Goal: Task Accomplishment & Management: Manage account settings

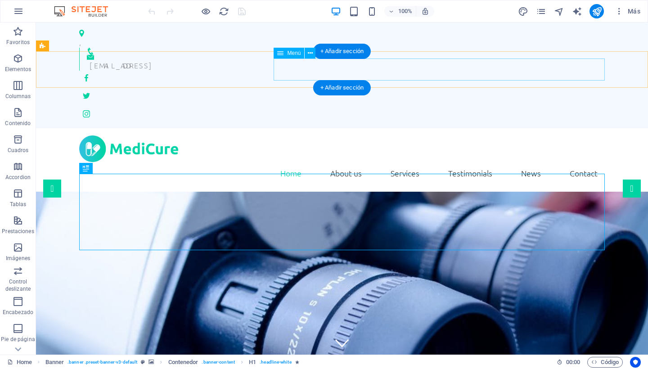
click at [355, 162] on nav "Home About us Services Testimonials News Contact" at bounding box center [342, 173] width 526 height 22
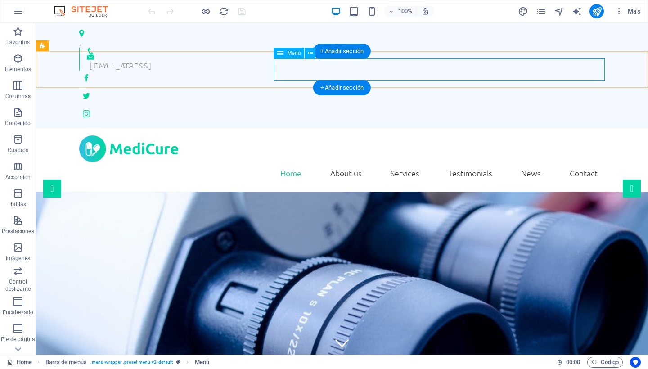
click at [349, 162] on nav "Home About us Services Testimonials News Contact" at bounding box center [342, 173] width 526 height 22
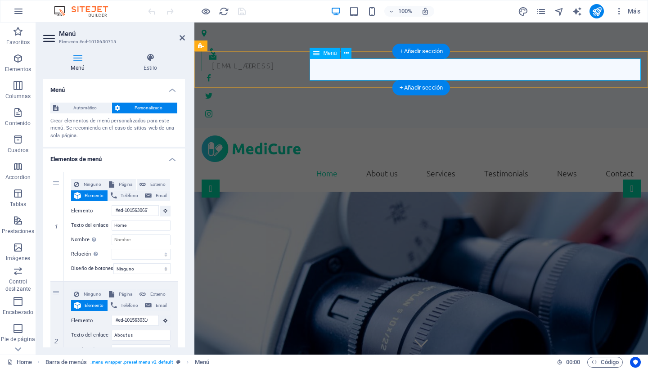
click at [376, 162] on nav "Home About us Services Testimonials News Contact" at bounding box center [421, 173] width 439 height 22
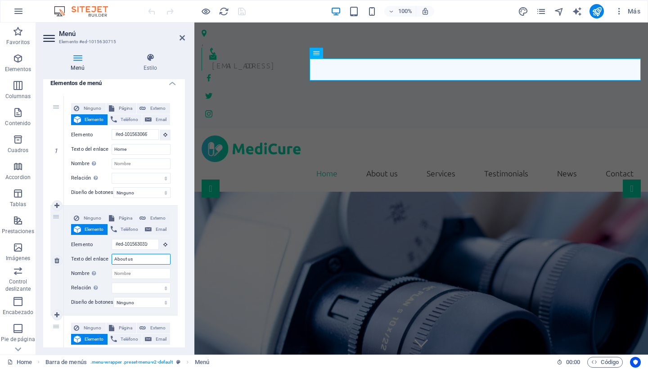
click at [136, 259] on input "About us" at bounding box center [141, 259] width 59 height 11
type input "About"
select select
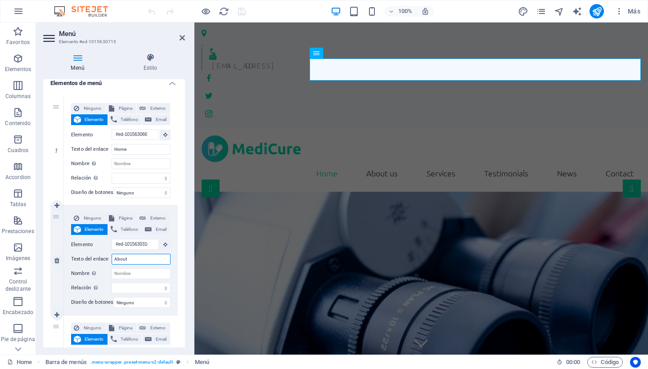
select select
type input "A"
select select
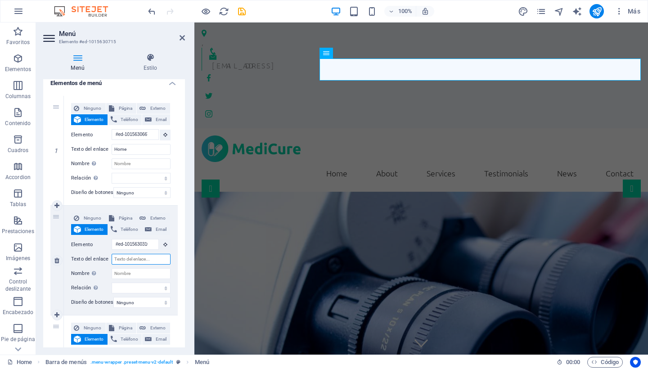
select select
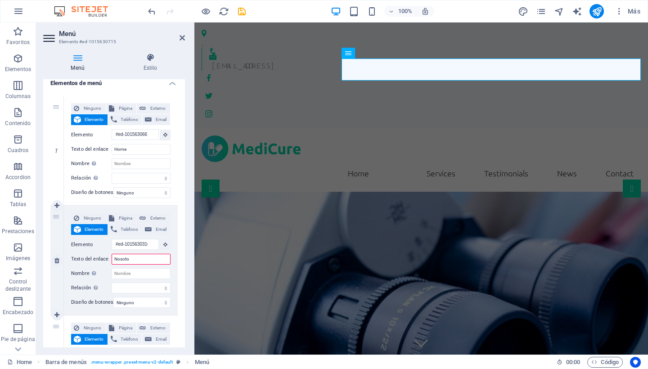
type input "Nosotor"
select select
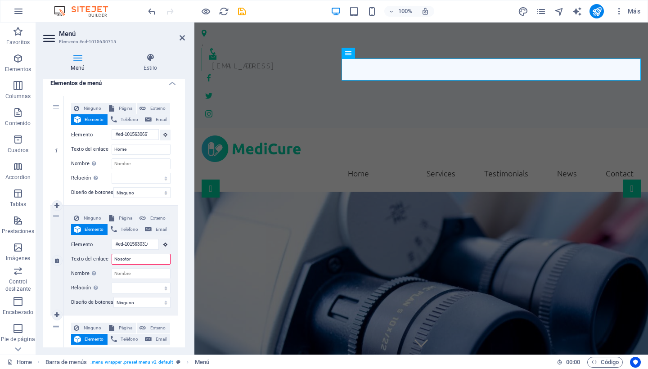
select select
type input "Nosotros"
select select
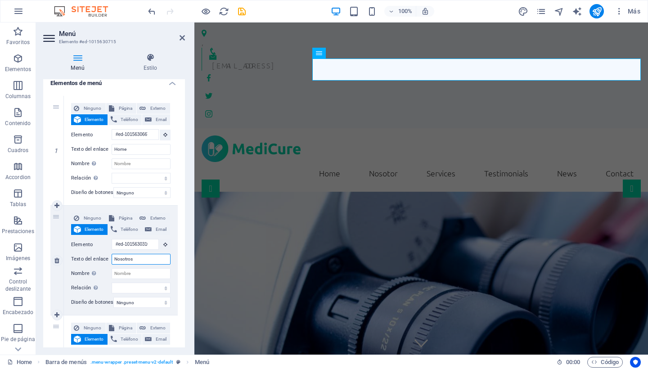
select select
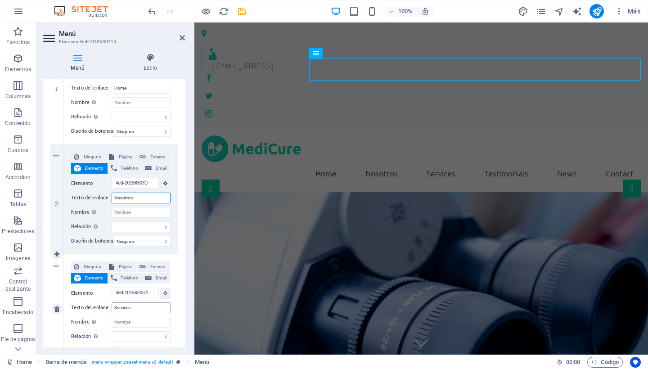
type input "Nosotros"
click at [132, 307] on input "Services" at bounding box center [141, 307] width 59 height 11
type input "S"
select select
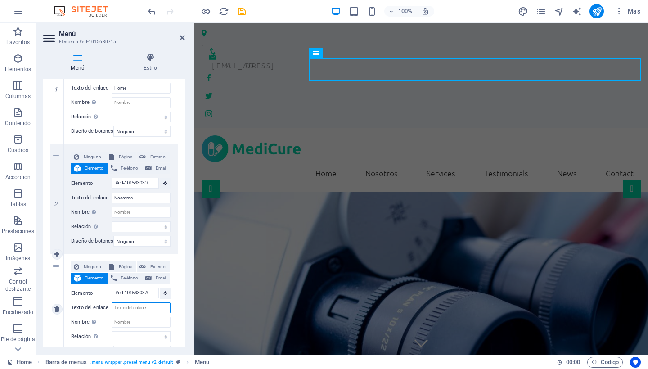
select select
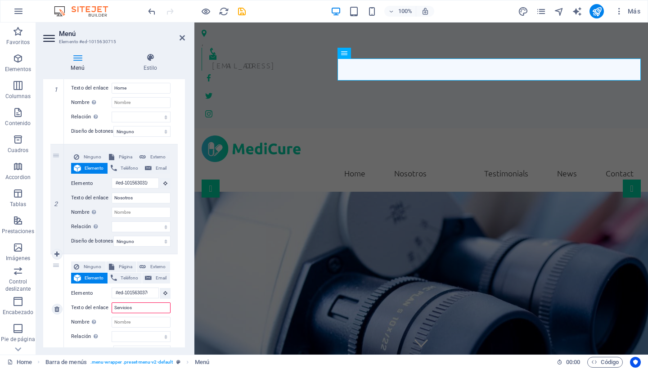
type input "Servicios"
select select
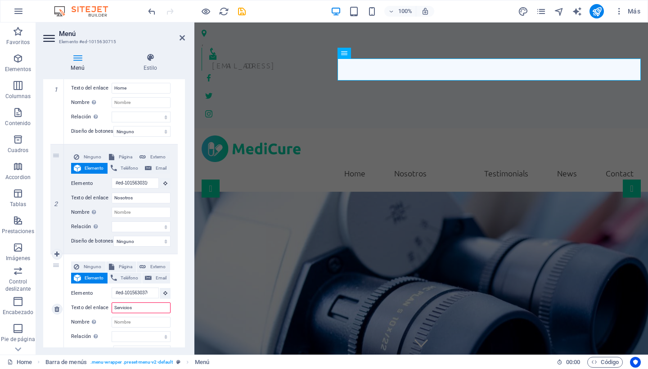
select select
type input "Servicios"
select select
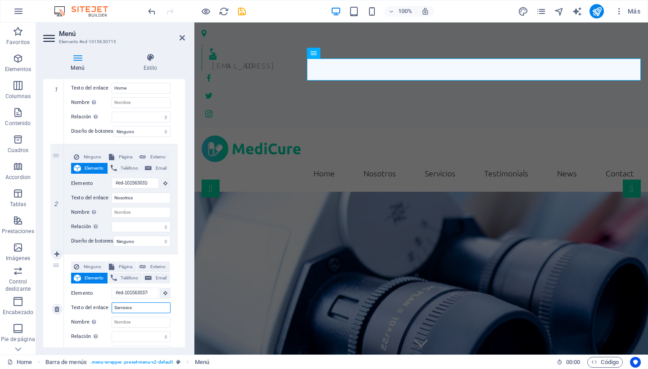
select select
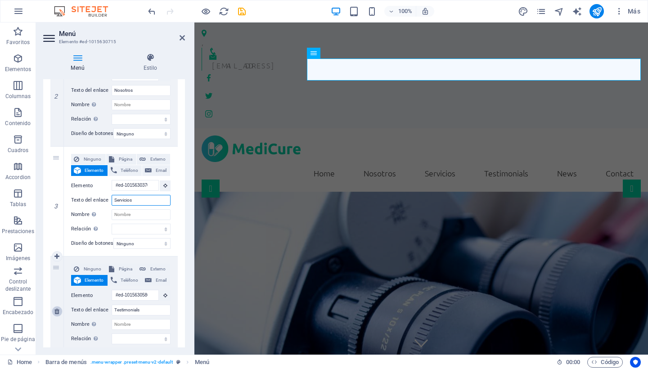
type input "Servicios"
click at [55, 311] on icon at bounding box center [56, 311] width 5 height 6
select select
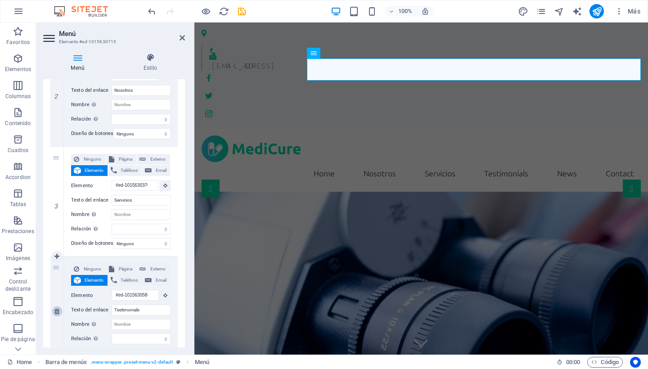
type input "#ed-1015630469"
type input "News"
select select
type input "#ed-1015630535"
type input "Contact"
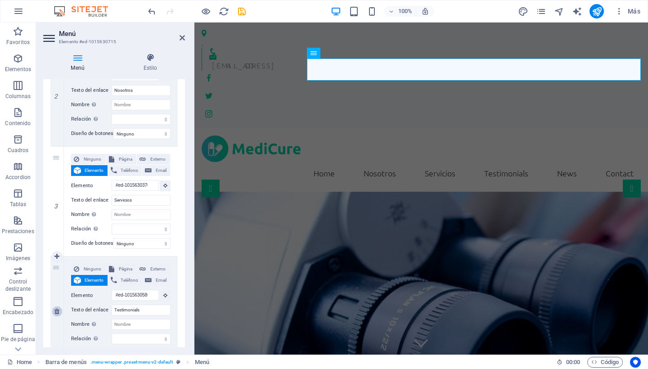
select select
click at [57, 308] on icon at bounding box center [56, 311] width 5 height 6
select select
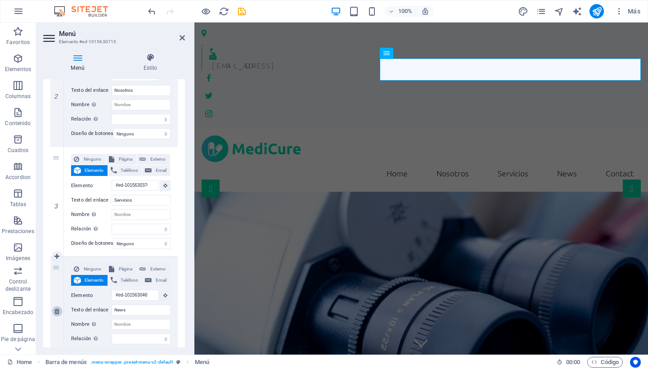
type input "#ed-1015630535"
type input "Contact"
select select
click at [144, 310] on input "Contact" at bounding box center [141, 310] width 59 height 11
type input "Contacto"
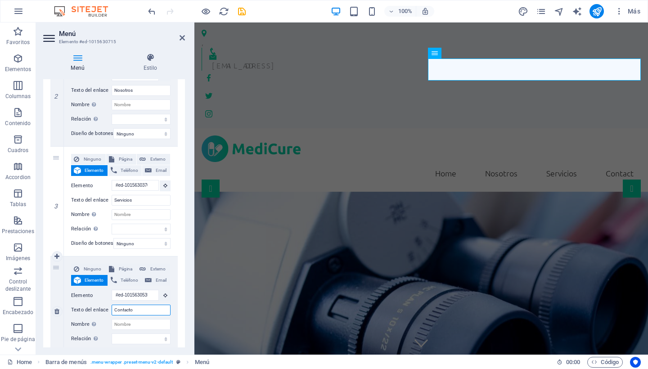
select select
type input "Contacto"
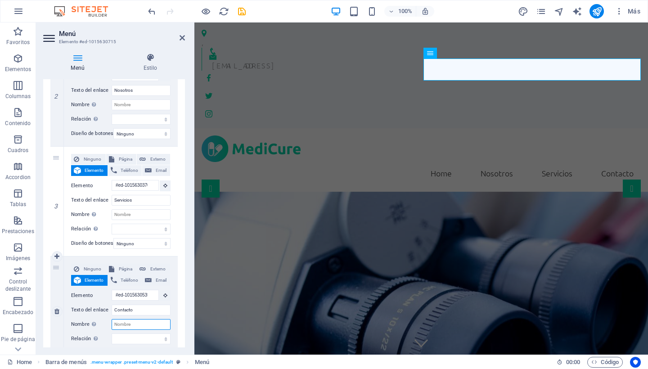
click at [139, 323] on input "Nombre Una descripción adicional del enlace no debería ser igual al texto del e…" at bounding box center [141, 324] width 59 height 11
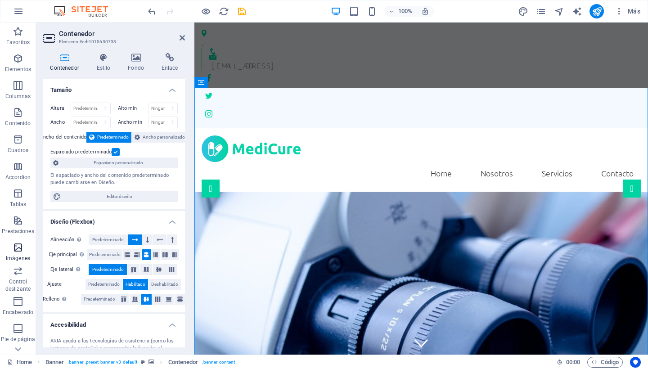
click at [16, 252] on icon "button" at bounding box center [18, 247] width 11 height 11
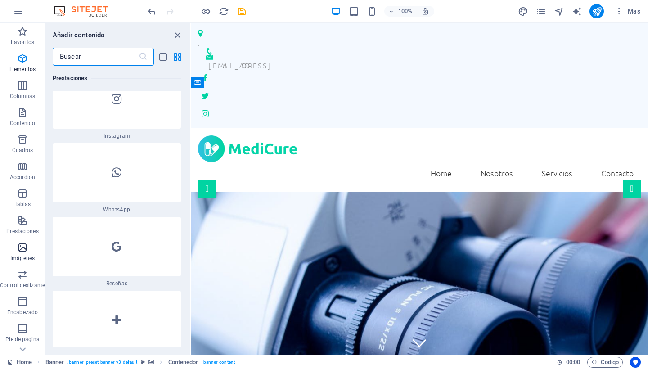
scroll to position [8326, 0]
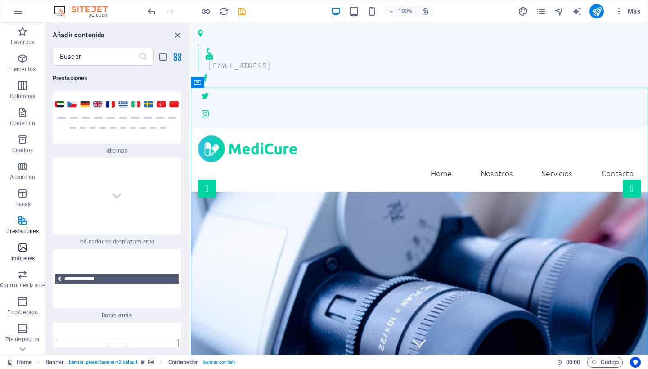
click at [25, 248] on icon "button" at bounding box center [22, 247] width 11 height 11
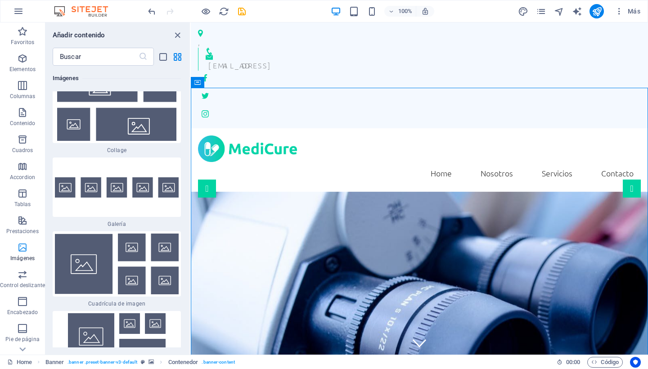
scroll to position [9212, 0]
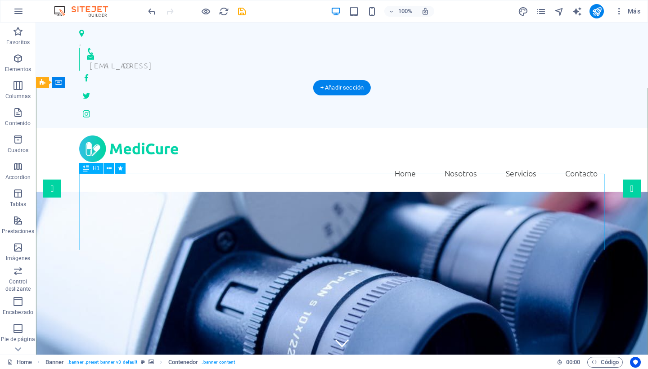
click at [109, 172] on icon at bounding box center [109, 168] width 5 height 9
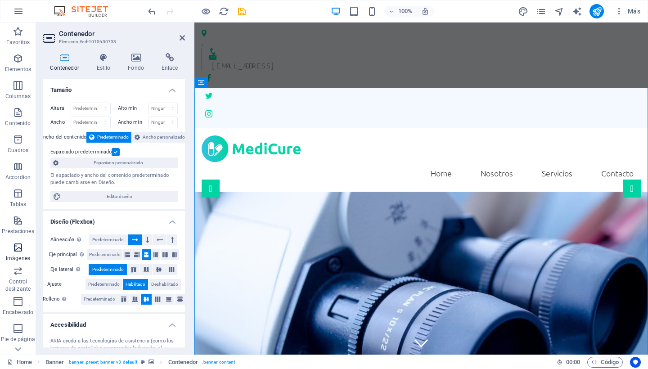
click at [18, 253] on span "Imágenes" at bounding box center [18, 253] width 36 height 22
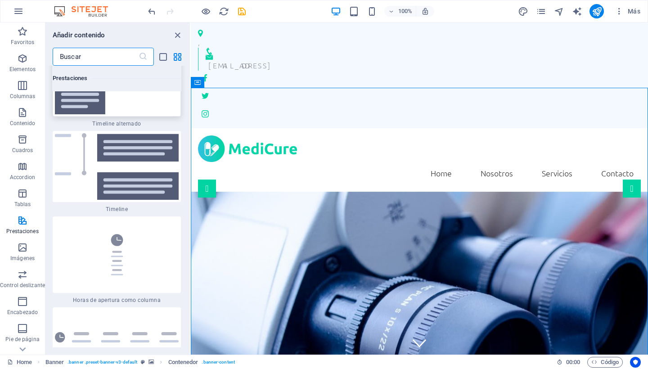
scroll to position [7583, 0]
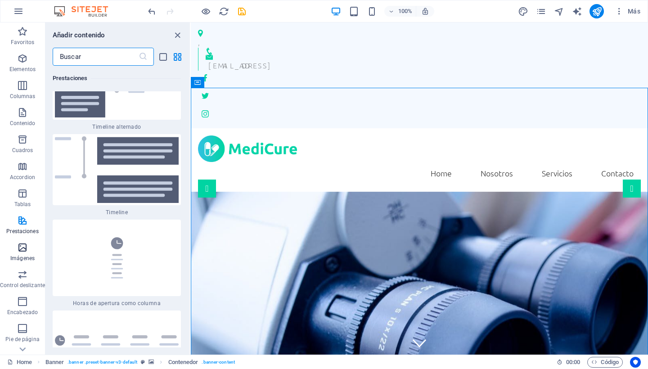
click at [19, 251] on icon "button" at bounding box center [22, 247] width 11 height 11
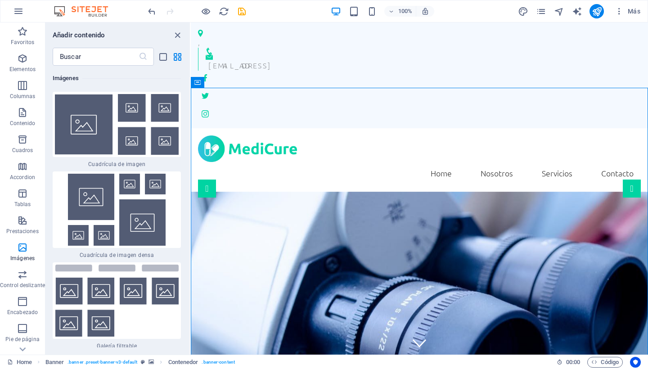
scroll to position [9352, 0]
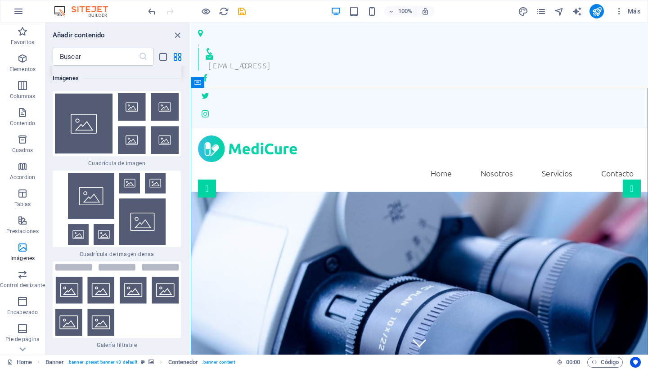
click at [67, 57] on img at bounding box center [117, 47] width 124 height 20
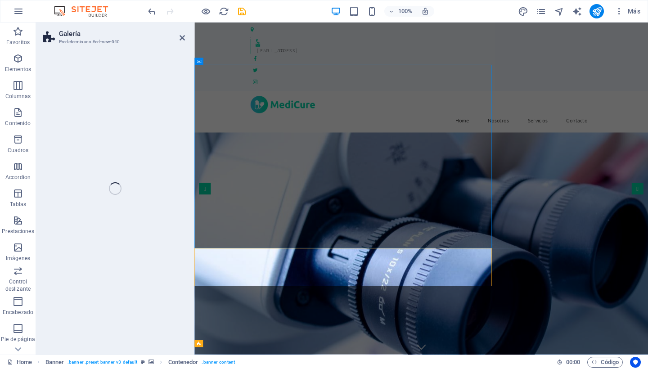
scroll to position [211, 0]
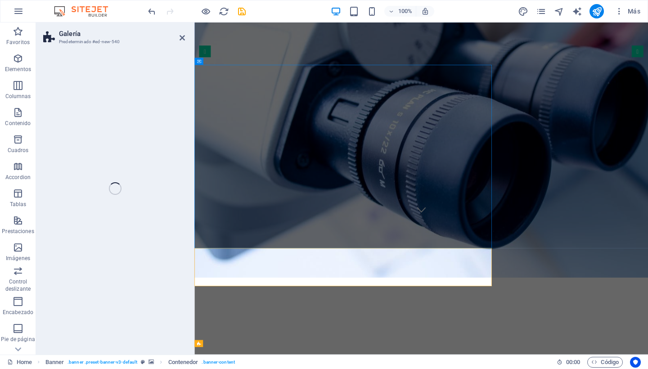
select select "rem"
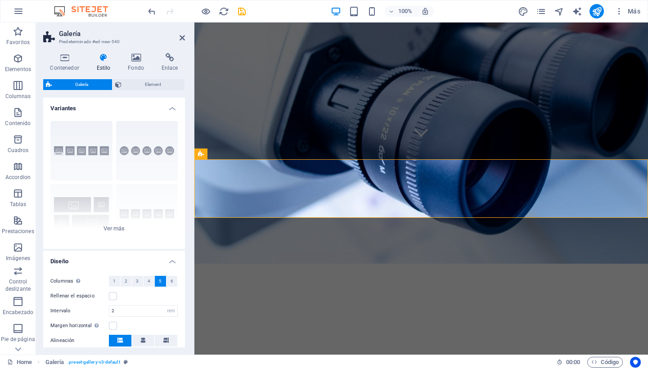
click at [67, 222] on div "Leyendas Círculo Collage Predeterminado Cuadrícula Cuadrícula despla..." at bounding box center [114, 181] width 142 height 135
click at [67, 222] on button "Collage" at bounding box center [81, 213] width 62 height 59
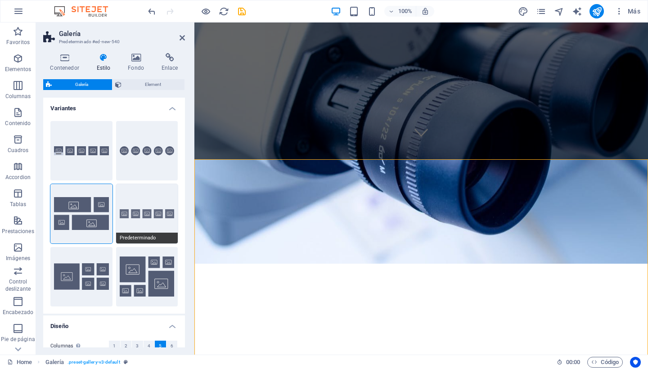
click at [134, 192] on button "Predeterminado" at bounding box center [147, 213] width 62 height 59
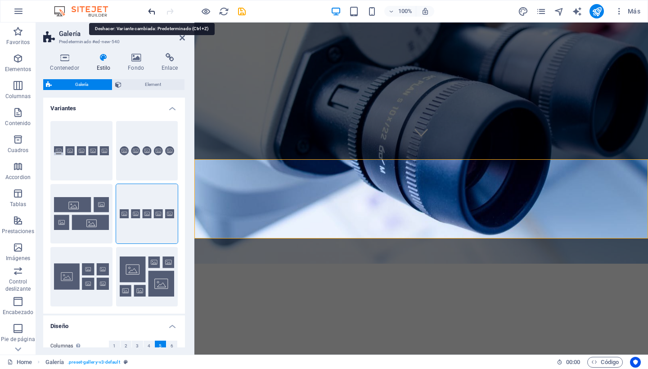
click at [151, 13] on icon "undo" at bounding box center [152, 11] width 10 height 10
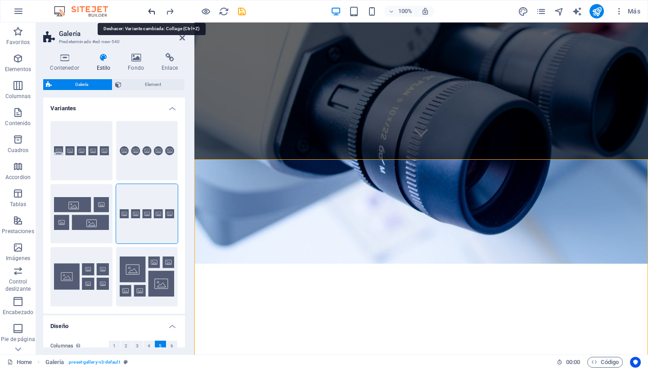
click at [150, 11] on icon "undo" at bounding box center [152, 11] width 10 height 10
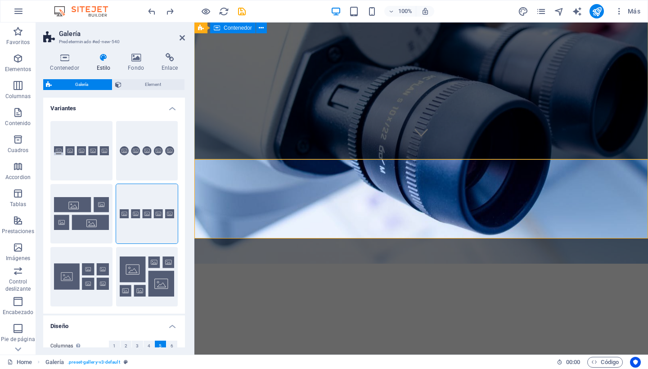
click at [331, 264] on div "[DOMAIN_NAME] Rehabilitación y Cuidados Domiciliarios." at bounding box center [421, 355] width 454 height 182
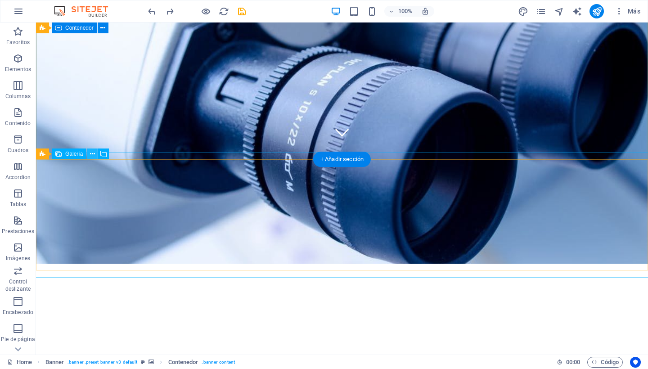
click at [92, 154] on icon at bounding box center [92, 153] width 5 height 9
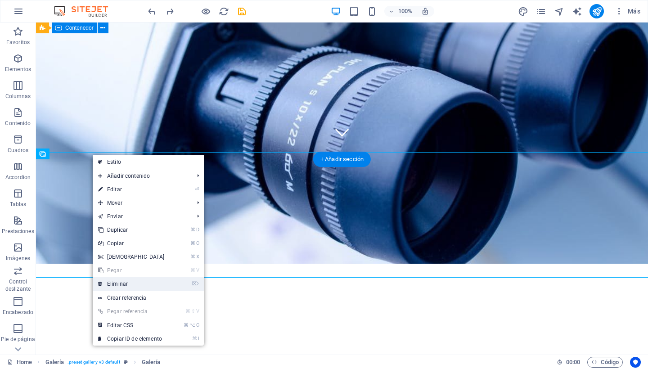
click at [117, 283] on link "⌦ Eliminar" at bounding box center [131, 283] width 77 height 13
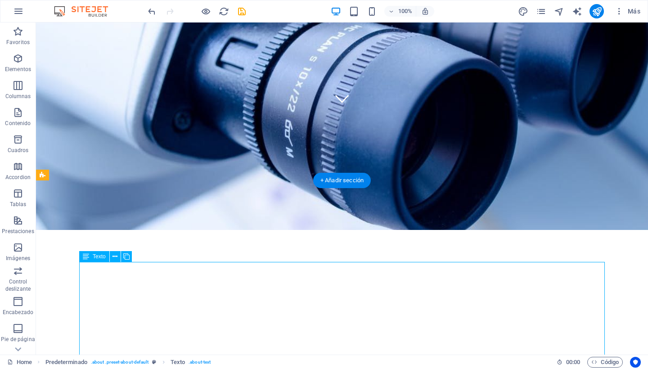
scroll to position [246, 0]
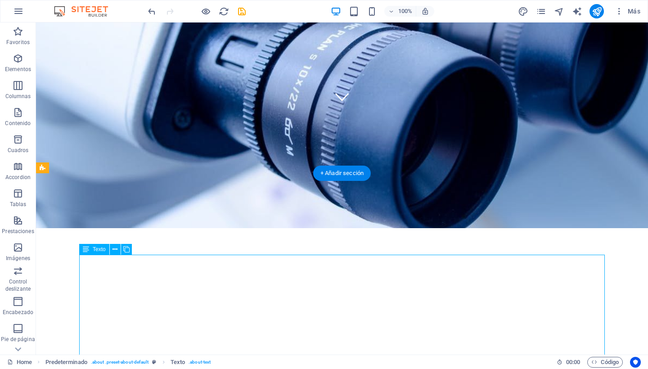
drag, startPoint x: 122, startPoint y: 333, endPoint x: 87, endPoint y: 301, distance: 47.4
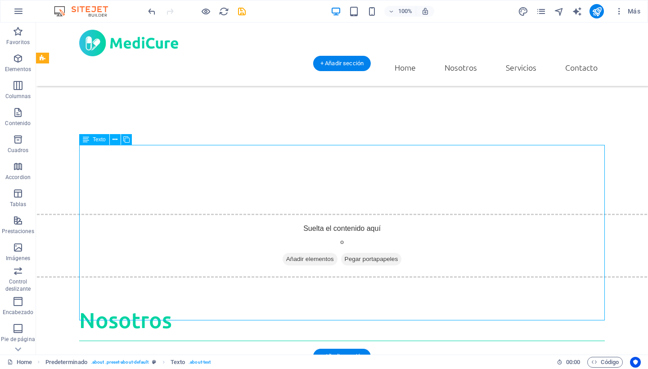
scroll to position [409, 0]
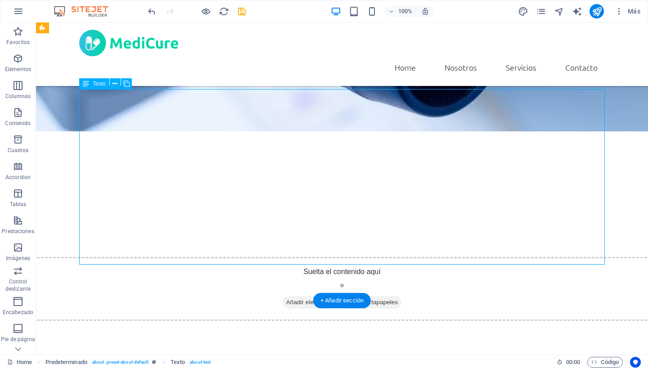
scroll to position [362, 0]
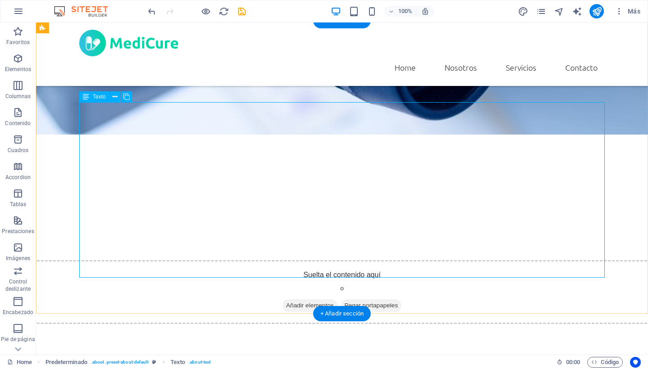
click at [103, 98] on span "Texto" at bounding box center [99, 96] width 13 height 5
click at [82, 100] on div "Texto" at bounding box center [94, 96] width 30 height 11
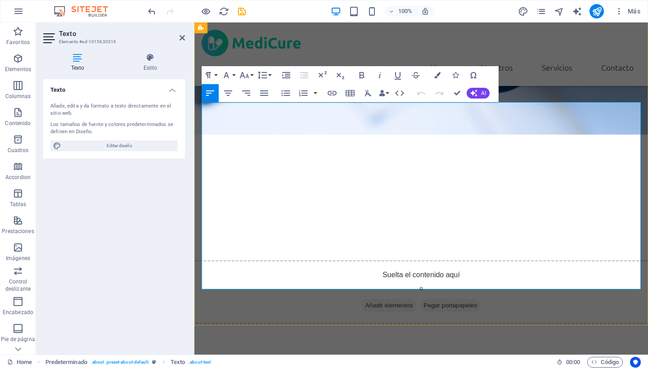
drag, startPoint x: 204, startPoint y: 110, endPoint x: 501, endPoint y: 289, distance: 347.2
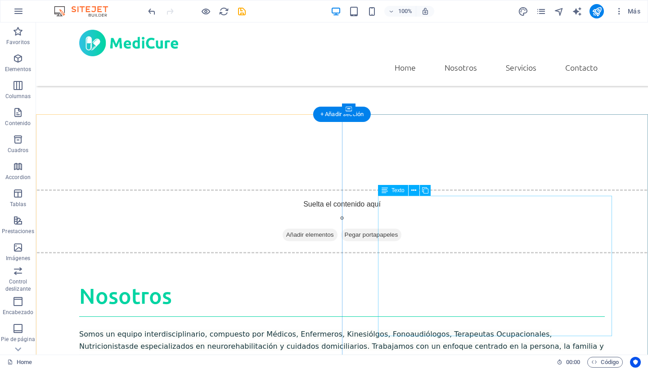
scroll to position [432, 0]
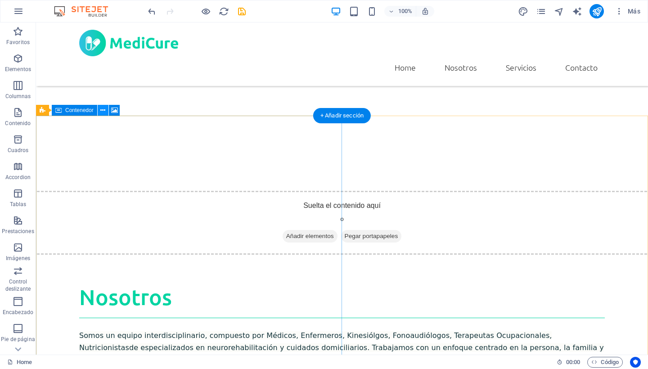
click at [101, 112] on icon at bounding box center [102, 110] width 5 height 9
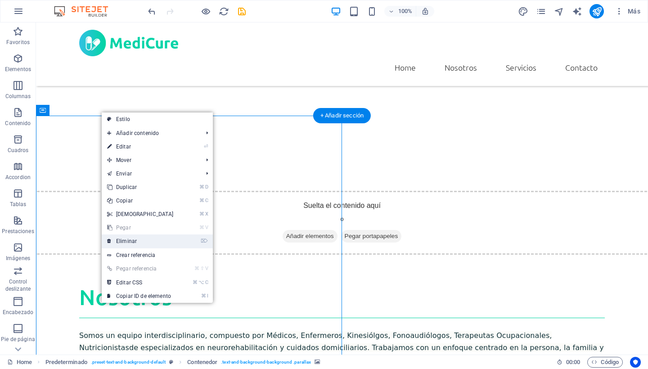
click at [118, 238] on link "⌦ Eliminar" at bounding box center [140, 240] width 77 height 13
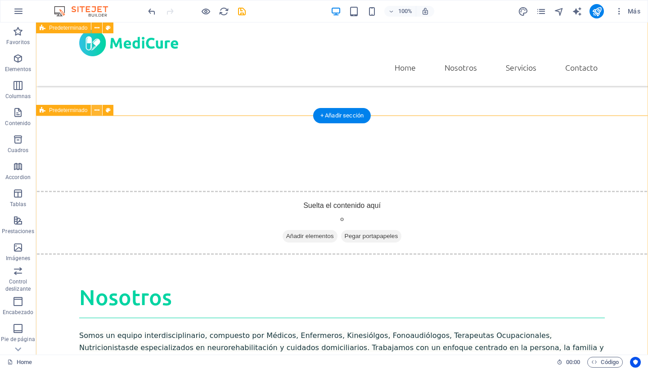
click at [95, 111] on icon at bounding box center [96, 110] width 5 height 9
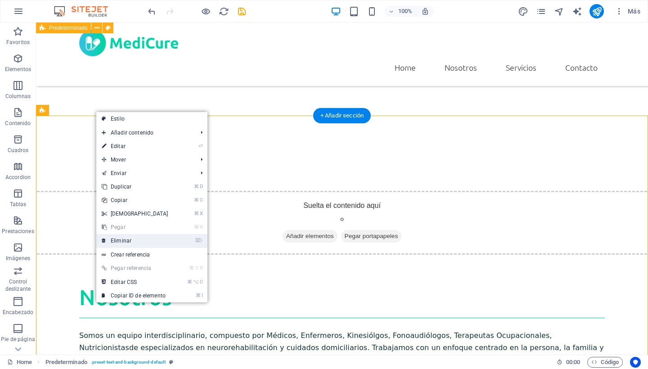
click at [112, 240] on link "⌦ Eliminar" at bounding box center [134, 240] width 77 height 13
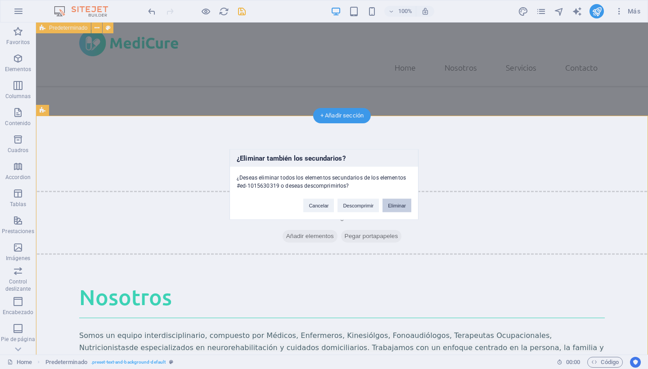
click at [396, 205] on button "Eliminar" at bounding box center [396, 205] width 29 height 13
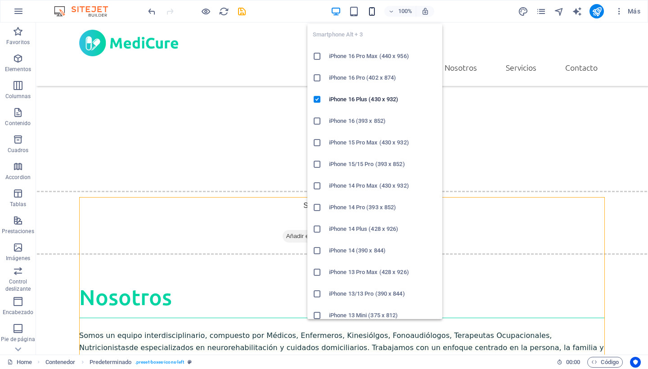
click at [371, 14] on icon "button" at bounding box center [372, 11] width 10 height 10
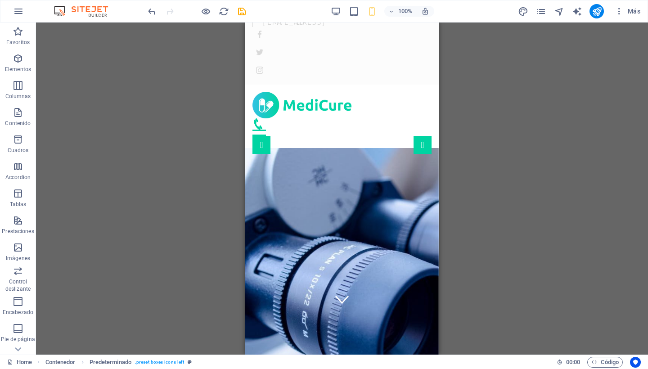
scroll to position [43, 0]
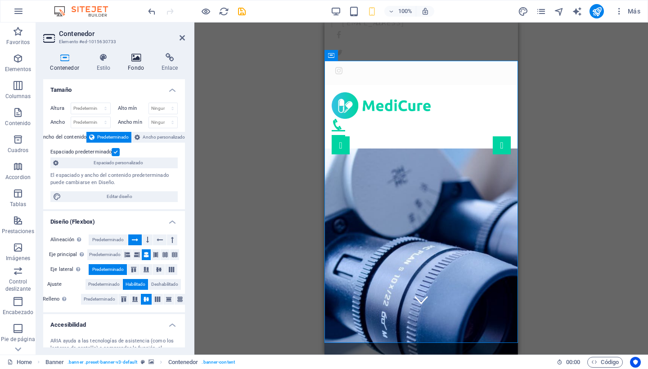
click at [133, 64] on h4 "Fondo" at bounding box center [138, 62] width 34 height 19
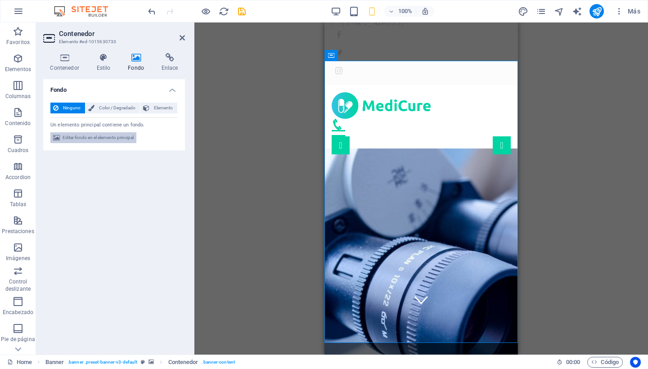
click at [109, 139] on span "Editar fondo en el elemento principal" at bounding box center [98, 137] width 71 height 11
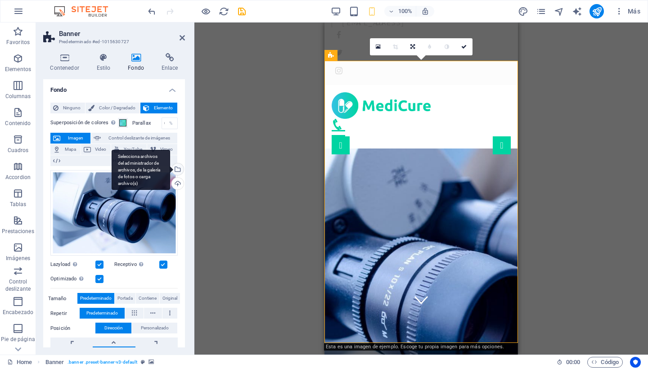
click at [176, 166] on div "Selecciona archivos del administrador de archivos, de la galería de fotos o car…" at bounding box center [176, 169] width 13 height 13
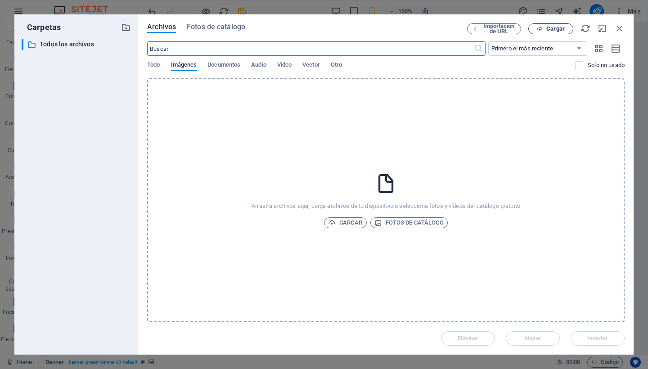
click at [542, 28] on icon "button" at bounding box center [540, 29] width 6 height 6
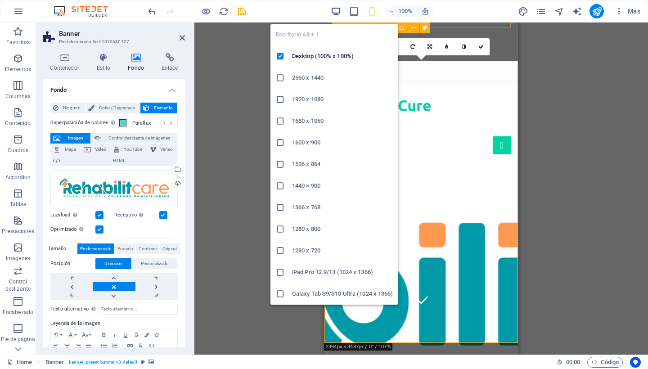
click at [336, 9] on icon "button" at bounding box center [336, 11] width 10 height 10
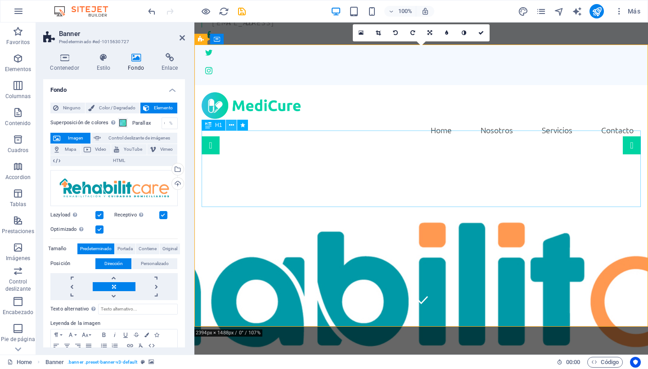
click at [231, 125] on icon at bounding box center [231, 125] width 5 height 9
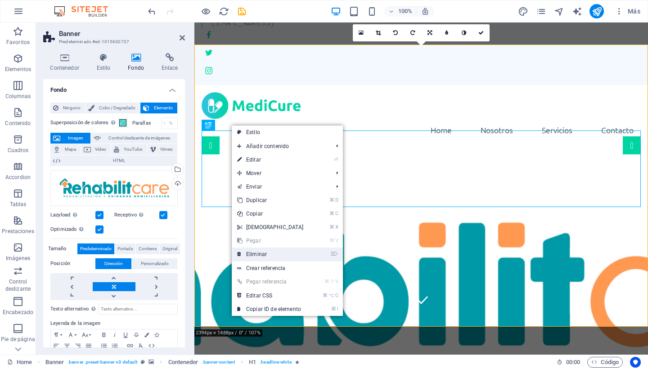
click at [260, 253] on link "⌦ Eliminar" at bounding box center [270, 253] width 77 height 13
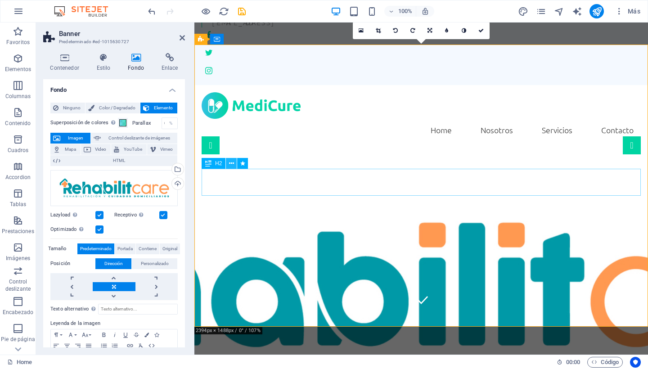
click at [231, 163] on icon at bounding box center [231, 163] width 5 height 9
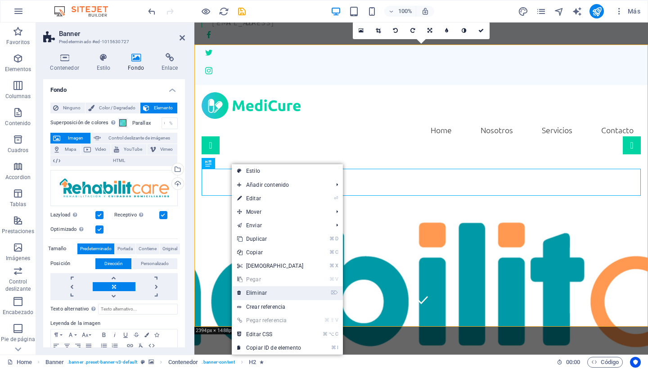
click at [264, 292] on link "⌦ Eliminar" at bounding box center [270, 292] width 77 height 13
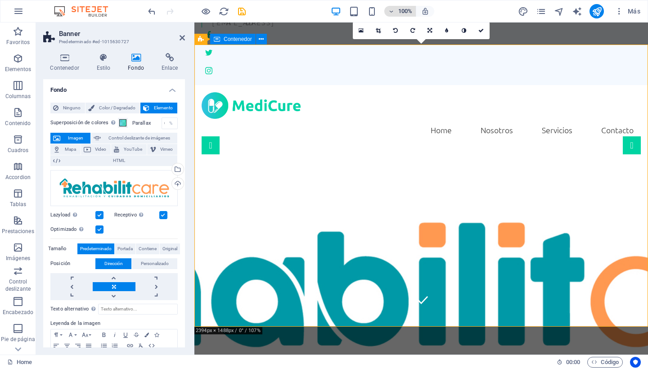
click at [390, 12] on icon "button" at bounding box center [391, 12] width 6 height 6
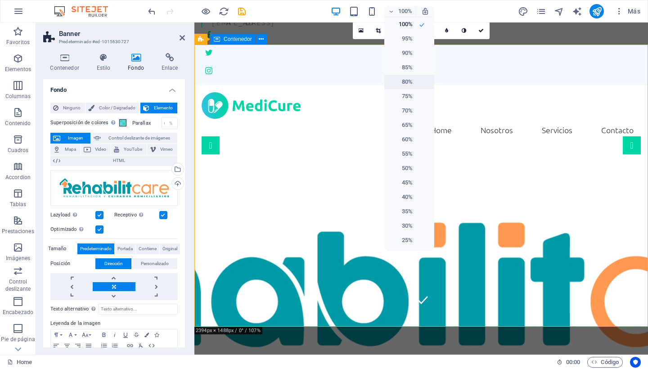
click at [405, 81] on h6 "80%" at bounding box center [401, 81] width 23 height 11
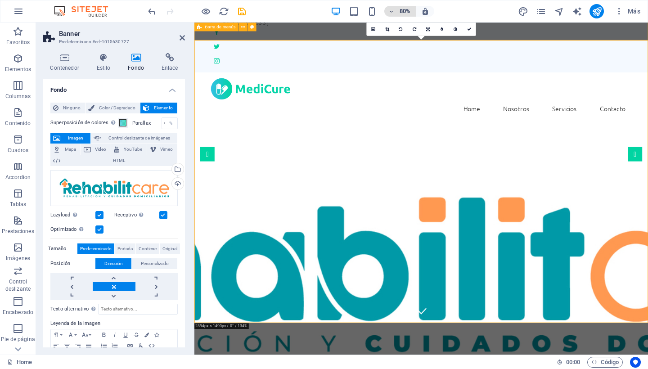
click at [392, 10] on icon "button" at bounding box center [391, 12] width 6 height 6
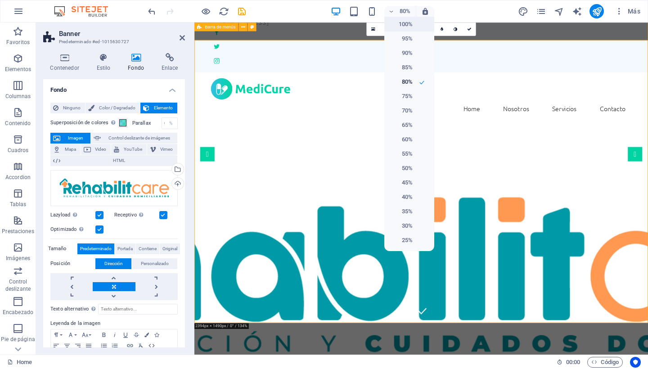
click at [409, 26] on h6 "100%" at bounding box center [401, 24] width 23 height 11
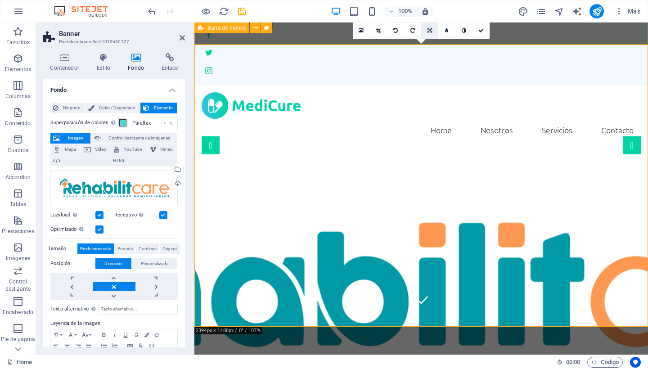
click at [432, 31] on link at bounding box center [429, 30] width 17 height 17
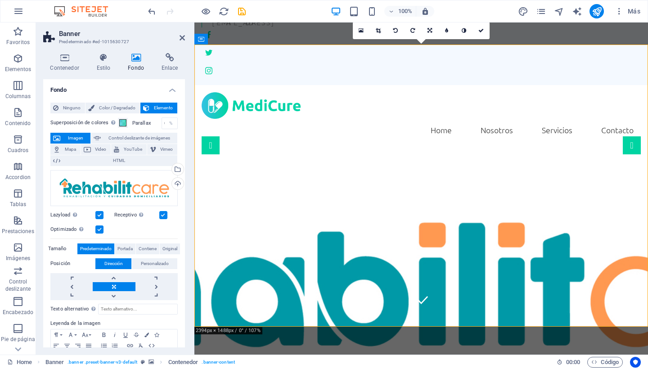
click at [70, 139] on span "Imagen" at bounding box center [75, 138] width 25 height 11
click at [234, 322] on icon at bounding box center [234, 321] width 5 height 9
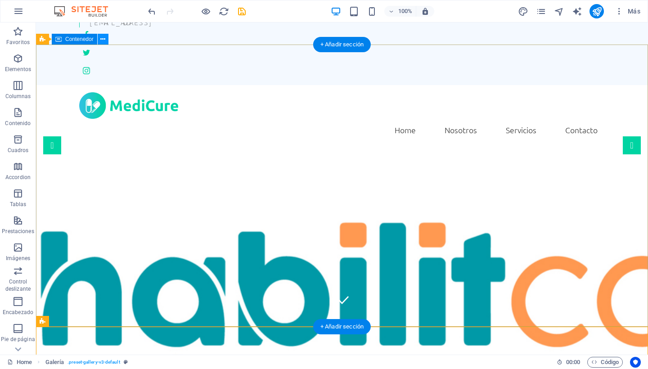
click at [102, 42] on icon at bounding box center [102, 39] width 5 height 9
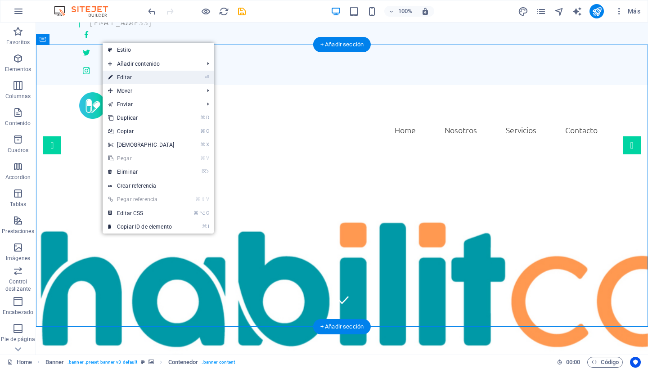
click at [130, 76] on link "⏎ Editar" at bounding box center [141, 77] width 77 height 13
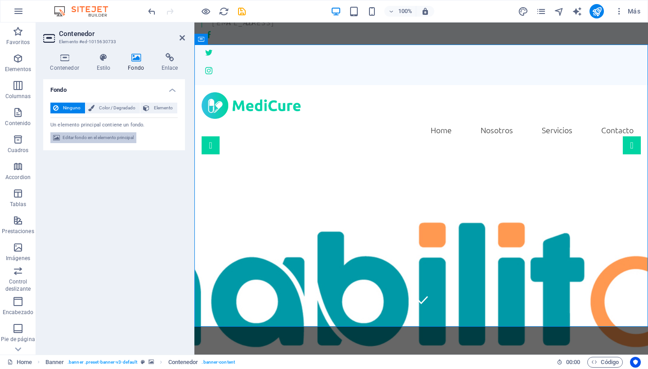
click at [96, 138] on span "Editar fondo en el elemento principal" at bounding box center [98, 137] width 71 height 11
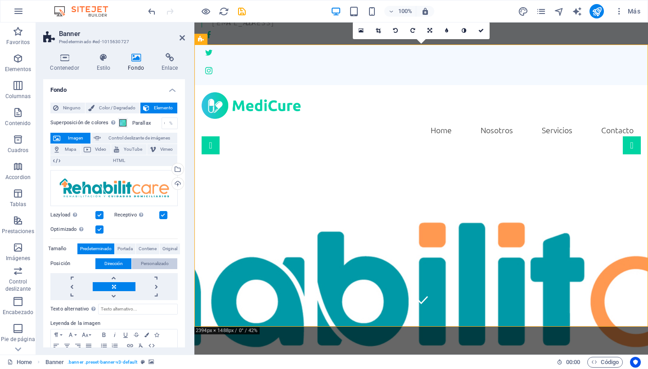
click at [142, 265] on span "Personalizado" at bounding box center [155, 263] width 28 height 11
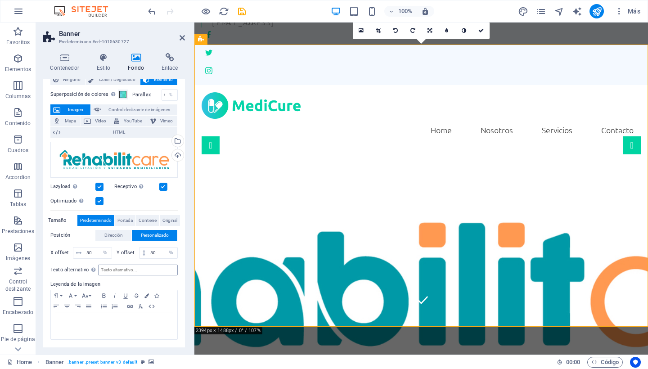
scroll to position [28, 0]
click at [118, 220] on span "Portada" at bounding box center [124, 221] width 15 height 11
click at [141, 220] on span "Contiene" at bounding box center [148, 221] width 18 height 11
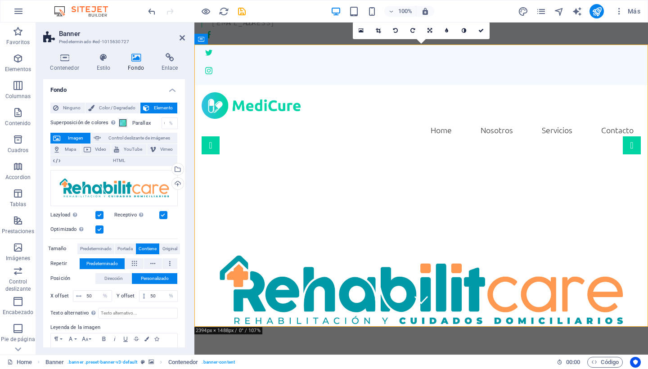
scroll to position [0, 0]
click at [106, 56] on icon at bounding box center [104, 57] width 28 height 9
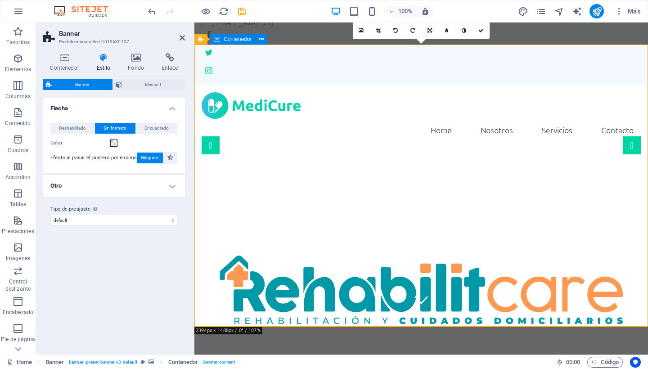
click at [306, 85] on div "Home Nosotros Servicios Contacto Menu" at bounding box center [421, 116] width 454 height 63
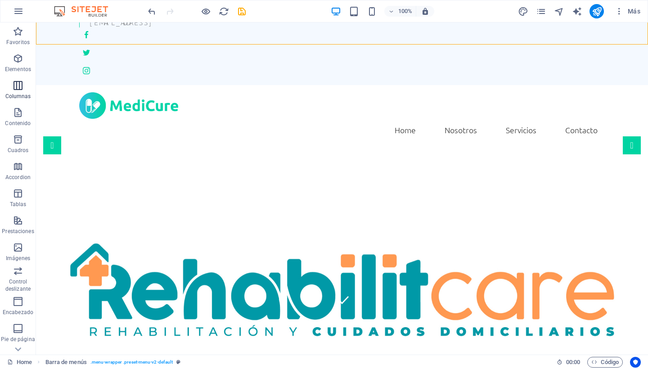
click at [15, 89] on icon "button" at bounding box center [18, 85] width 11 height 11
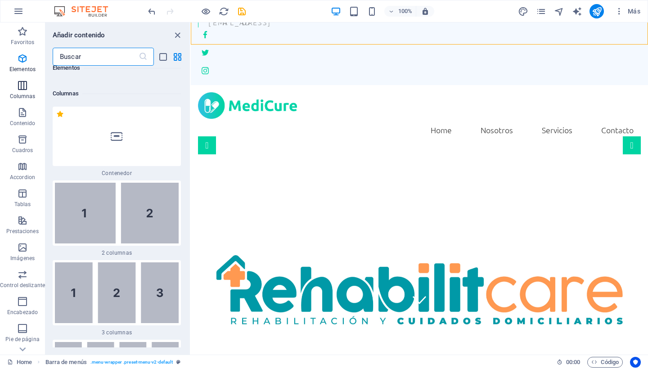
scroll to position [519, 0]
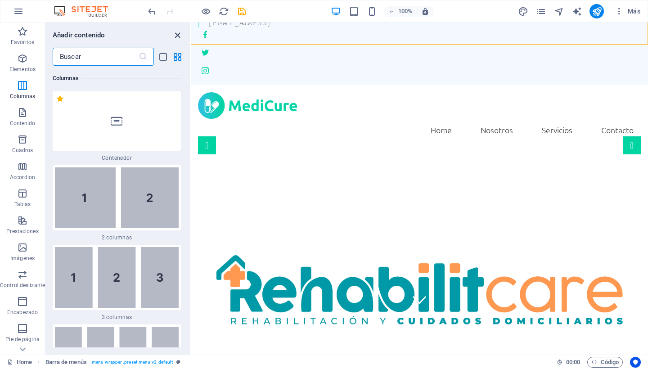
click at [178, 33] on icon "close panel" at bounding box center [177, 35] width 10 height 10
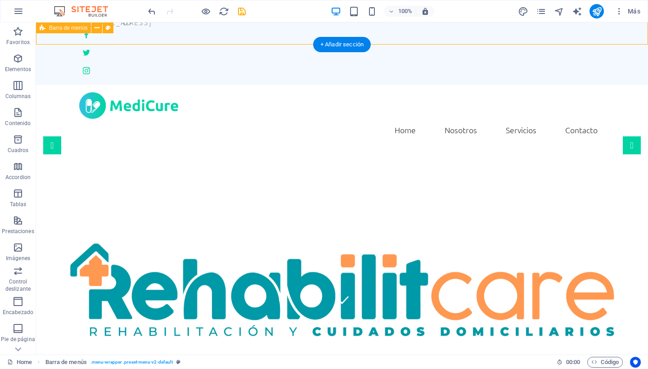
click at [277, 85] on div "Home Nosotros Servicios Contacto Menu" at bounding box center [342, 116] width 612 height 63
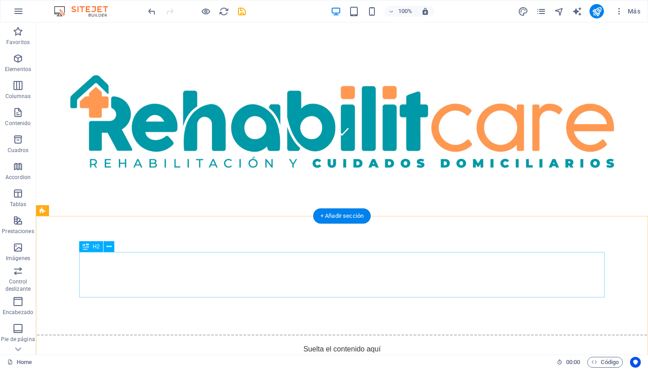
scroll to position [218, 0]
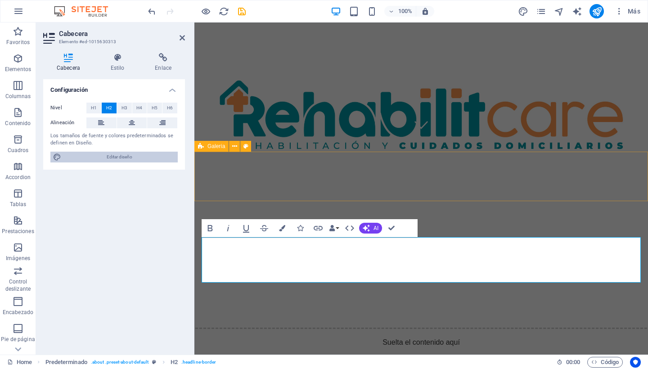
click at [63, 156] on button "Editar diseño" at bounding box center [113, 157] width 127 height 11
select select "rem"
select select "300"
select select "px"
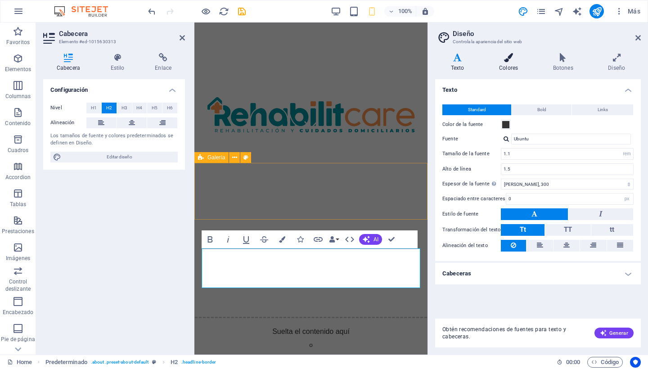
click at [508, 66] on h4 "Colores" at bounding box center [510, 62] width 54 height 19
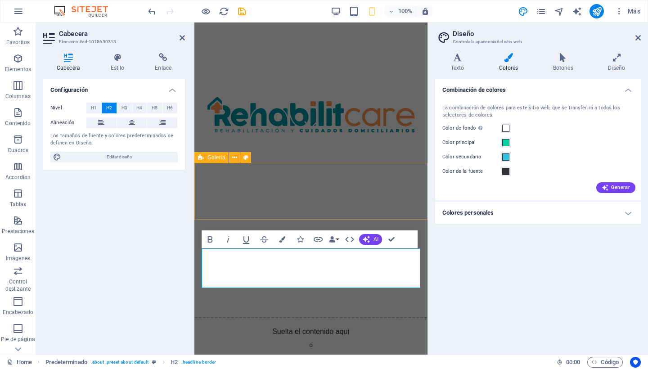
click at [633, 213] on h4 "Colores personales" at bounding box center [538, 213] width 206 height 22
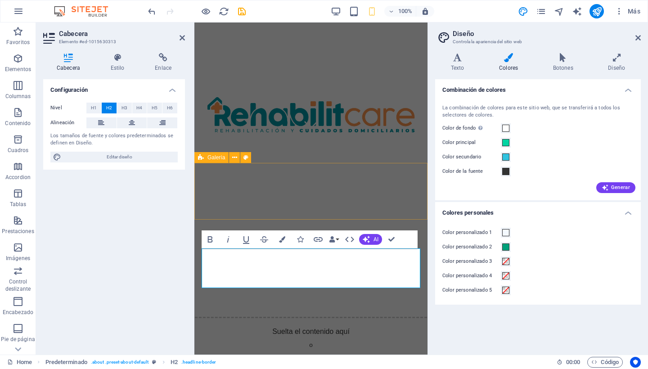
click at [559, 166] on div "Color de la fuente" at bounding box center [537, 171] width 191 height 11
click at [620, 64] on h4 "Diseño" at bounding box center [617, 62] width 48 height 19
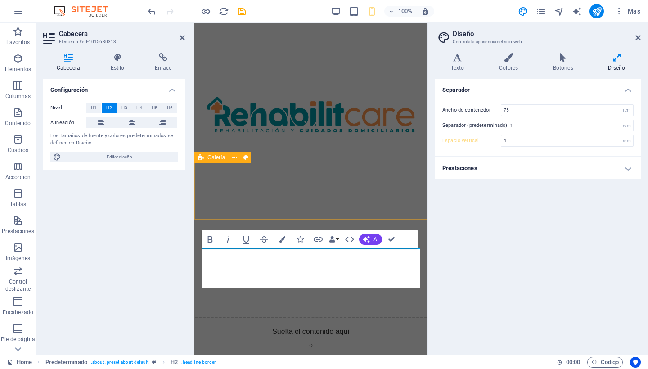
click at [641, 41] on aside "Diseño Controla la apariencia del sitio web Variantes Texto Colores Botones Dis…" at bounding box center [537, 188] width 220 height 332
click at [639, 35] on icon at bounding box center [637, 37] width 5 height 7
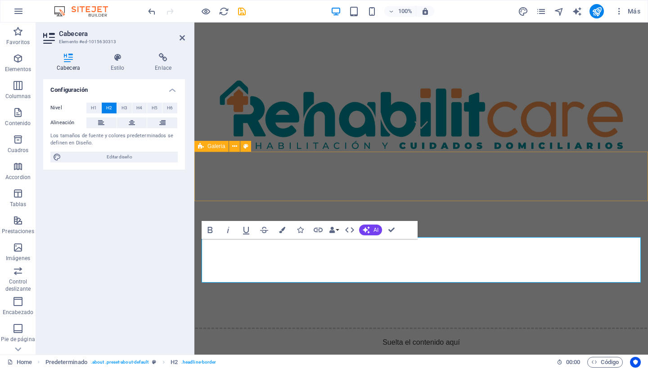
click at [549, 328] on div "Suelta el contenido aquí o Añadir elementos Pegar portapapeles" at bounding box center [421, 360] width 468 height 64
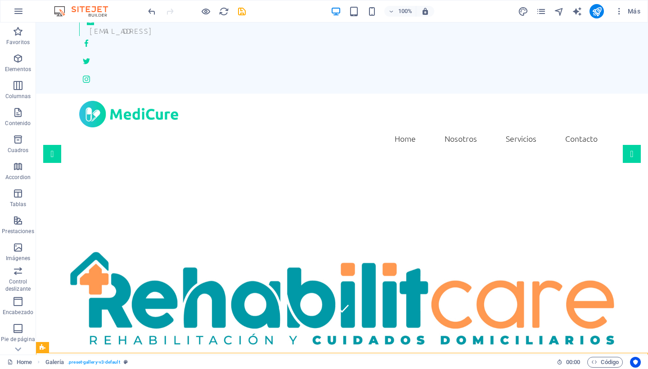
scroll to position [9, 0]
